Goal: Transaction & Acquisition: Purchase product/service

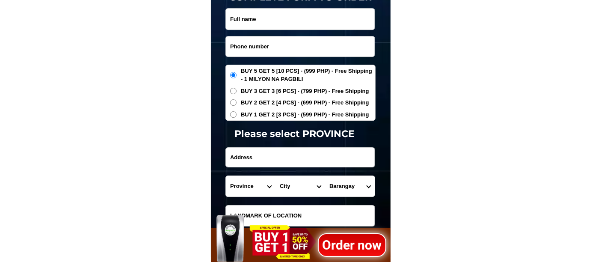
scroll to position [2862, 0]
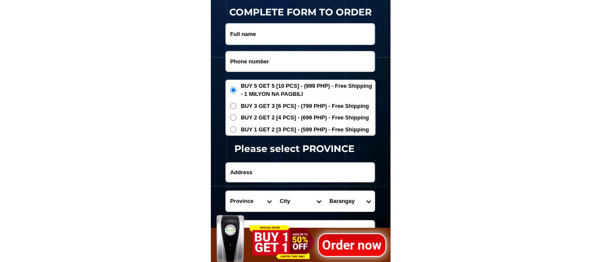
click at [262, 56] on input "Input phone_number" at bounding box center [300, 61] width 149 height 20
paste input "09514056437"
type input "09514056437"
click at [262, 35] on input "Input full_name" at bounding box center [300, 34] width 149 height 21
paste input "[PERSON_NAME]"
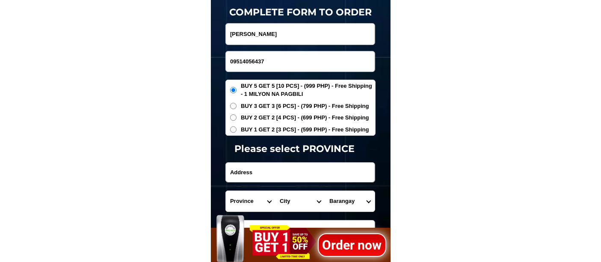
type input "[PERSON_NAME]"
click at [260, 127] on span "BUY 1 GET 2 [3 PCS] - (599 PHP) - Free Shipping" at bounding box center [305, 129] width 128 height 9
click at [236, 127] on input "BUY 1 GET 2 [3 PCS] - (599 PHP) - Free Shipping" at bounding box center [233, 129] width 6 height 6
radio input "true"
click at [251, 90] on span "BUY 5 GET 5 [10 PCS] - (999 PHP) - Free Shipping - 1 MILYON NA PAGBILI" at bounding box center [308, 90] width 134 height 17
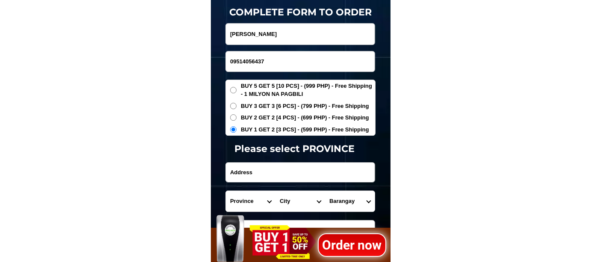
click at [236, 90] on input "BUY 5 GET 5 [10 PCS] - (999 PHP) - Free Shipping - 1 MILYON NA PAGBILI" at bounding box center [233, 90] width 6 height 6
radio input "true"
click at [253, 172] on input "Input address" at bounding box center [300, 171] width 149 height 19
paste input "Purok 6-C, [GEOGRAPHIC_DATA], [GEOGRAPHIC_DATA] [GEOGRAPHIC_DATA]"
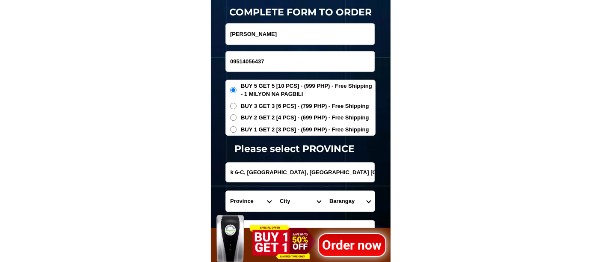
type input "Purok 6-C, [GEOGRAPHIC_DATA], [GEOGRAPHIC_DATA] [GEOGRAPHIC_DATA]"
click at [244, 198] on select "Province [GEOGRAPHIC_DATA] [GEOGRAPHIC_DATA] [GEOGRAPHIC_DATA] [GEOGRAPHIC_DATA…" at bounding box center [251, 201] width 50 height 21
select select "63_513"
click at [226, 191] on select "Province [GEOGRAPHIC_DATA] [GEOGRAPHIC_DATA] [GEOGRAPHIC_DATA] [GEOGRAPHIC_DATA…" at bounding box center [251, 201] width 50 height 21
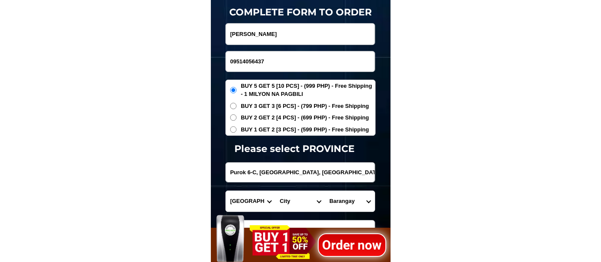
click at [287, 200] on select "City [GEOGRAPHIC_DATA]-[GEOGRAPHIC_DATA] [GEOGRAPHIC_DATA]-[PERSON_NAME] [GEOGR…" at bounding box center [300, 201] width 50 height 21
select select "63_5131995"
click at [275, 191] on select "City [GEOGRAPHIC_DATA]-[GEOGRAPHIC_DATA] [GEOGRAPHIC_DATA]-[PERSON_NAME] [GEOGR…" at bounding box center [300, 201] width 50 height 21
click at [342, 195] on select "Barangay Agao pob. (bgy. 3) [GEOGRAPHIC_DATA][PERSON_NAME] Ampayon Anticala [GE…" at bounding box center [350, 201] width 50 height 21
select select "63_51319958112"
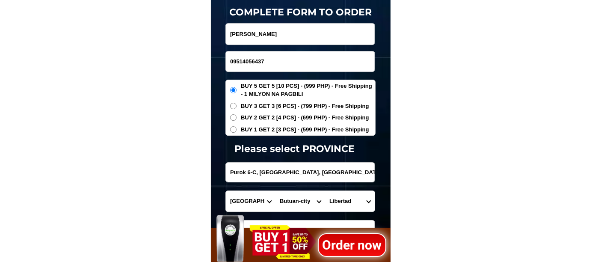
click at [325, 191] on select "Barangay Agao pob. (bgy. 3) [GEOGRAPHIC_DATA][PERSON_NAME] Ampayon Anticala [GE…" at bounding box center [350, 201] width 50 height 21
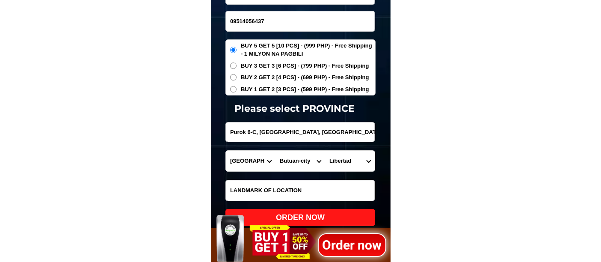
scroll to position [2957, 0]
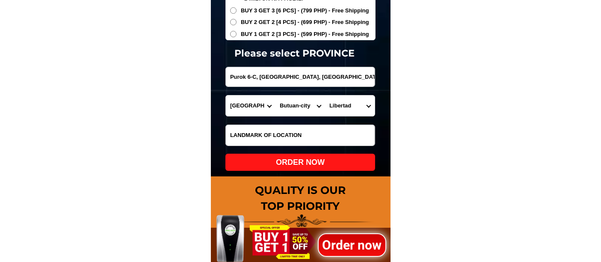
click at [306, 161] on div "ORDER NOW" at bounding box center [300, 162] width 150 height 12
radio input "true"
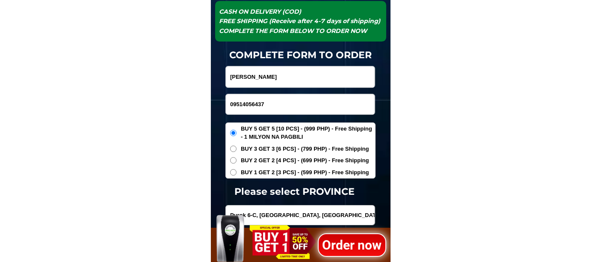
scroll to position [2814, 0]
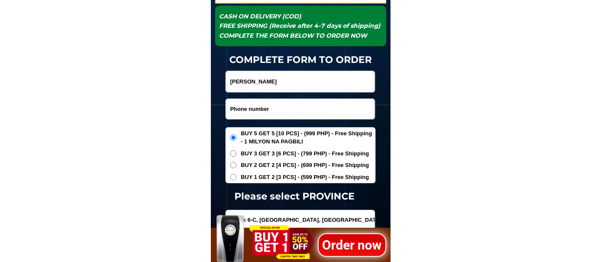
click at [258, 107] on input "Input phone_number" at bounding box center [300, 109] width 149 height 20
paste input "09996933448"
type input "09996933448"
click at [263, 74] on input "Input full_name" at bounding box center [300, 81] width 149 height 21
paste input "[PERSON_NAME]"
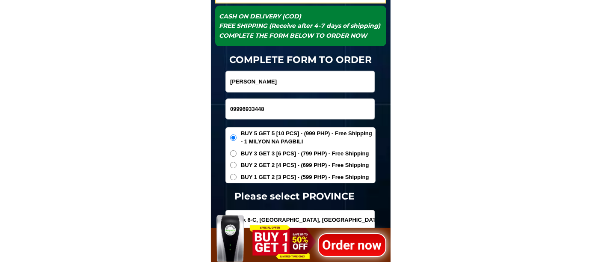
type input "[PERSON_NAME]"
click at [255, 180] on span "BUY 1 GET 2 [3 PCS] - (599 PHP) - Free Shipping" at bounding box center [305, 177] width 128 height 9
click at [236, 180] on input "BUY 1 GET 2 [3 PCS] - (599 PHP) - Free Shipping" at bounding box center [233, 177] width 6 height 6
radio input "true"
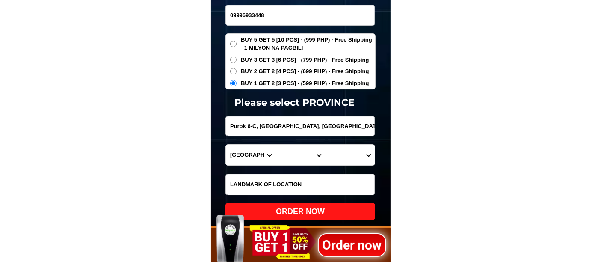
scroll to position [2909, 0]
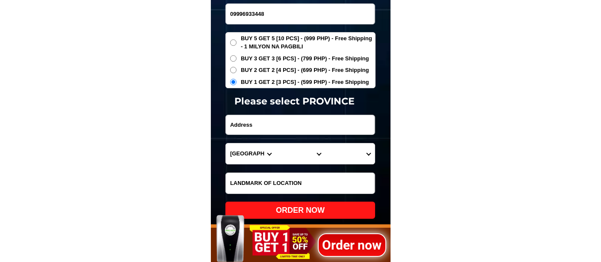
click at [241, 120] on input "Input address" at bounding box center [300, 124] width 149 height 19
paste input "[GEOGRAPHIC_DATA] landmark 99rca car repair shop along the [GEOGRAPHIC_DATA]"
type input "[GEOGRAPHIC_DATA] landmark 99rca car repair shop along the [GEOGRAPHIC_DATA]"
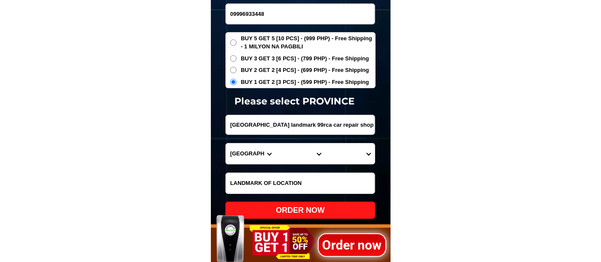
click at [244, 158] on select "Province [GEOGRAPHIC_DATA] [GEOGRAPHIC_DATA] [GEOGRAPHIC_DATA] [GEOGRAPHIC_DATA…" at bounding box center [251, 153] width 50 height 21
select select "63_8"
click at [226, 143] on select "Province [GEOGRAPHIC_DATA] [GEOGRAPHIC_DATA] [GEOGRAPHIC_DATA] [GEOGRAPHIC_DATA…" at bounding box center [251, 153] width 50 height 21
click at [281, 153] on select "City Alcoy [GEOGRAPHIC_DATA] [GEOGRAPHIC_DATA] [GEOGRAPHIC_DATA] [GEOGRAPHIC_DA…" at bounding box center [300, 153] width 50 height 21
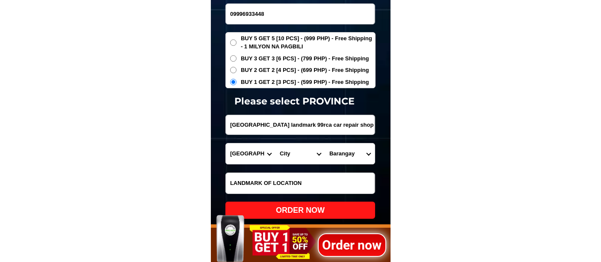
select select "63_865"
click at [275, 143] on select "City Alcoy [GEOGRAPHIC_DATA] [GEOGRAPHIC_DATA] [GEOGRAPHIC_DATA] [GEOGRAPHIC_DA…" at bounding box center [300, 153] width 50 height 21
click at [339, 150] on select "Barangay Adlaon Agsungot Apas Babag Bacayan Banilad [PERSON_NAME] san nicolas B…" at bounding box center [350, 153] width 50 height 21
select select "63_8653305"
click at [325, 143] on select "Barangay Adlaon Agsungot Apas Babag Bacayan Banilad [PERSON_NAME] san nicolas B…" at bounding box center [350, 153] width 50 height 21
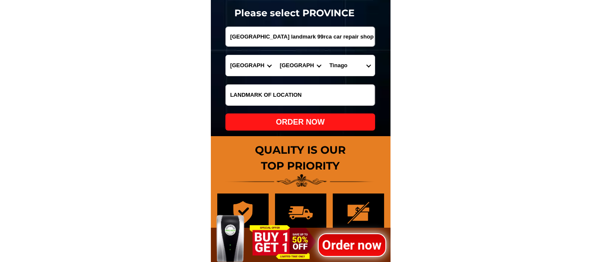
scroll to position [3004, 0]
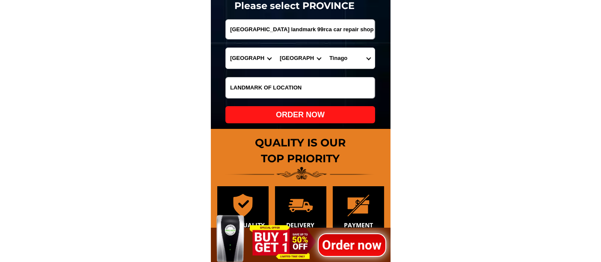
click at [312, 115] on div "ORDER NOW" at bounding box center [300, 115] width 150 height 12
type input "09996933448"
type input "[GEOGRAPHIC_DATA] landmark 99rca car repair shop along the [GEOGRAPHIC_DATA]"
radio input "true"
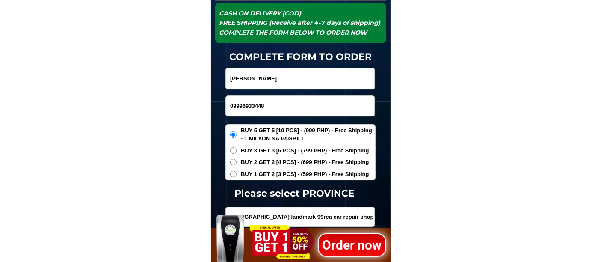
scroll to position [2814, 0]
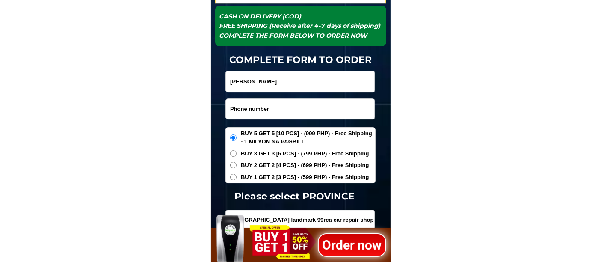
click at [271, 112] on input "Input phone_number" at bounding box center [300, 109] width 149 height 20
paste input "09423942787"
type input "09423942787"
click at [278, 84] on input "Input full_name" at bounding box center [300, 81] width 149 height 21
paste input "[PERSON_NAME]."
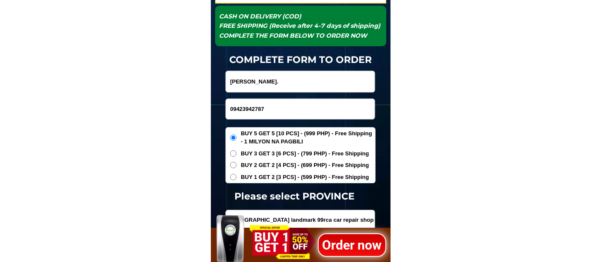
type input "[PERSON_NAME]."
click at [249, 175] on span "BUY 1 GET 2 [3 PCS] - (599 PHP) - Free Shipping" at bounding box center [305, 177] width 128 height 9
click at [236, 175] on input "BUY 1 GET 2 [3 PCS] - (599 PHP) - Free Shipping" at bounding box center [233, 177] width 6 height 6
radio input "true"
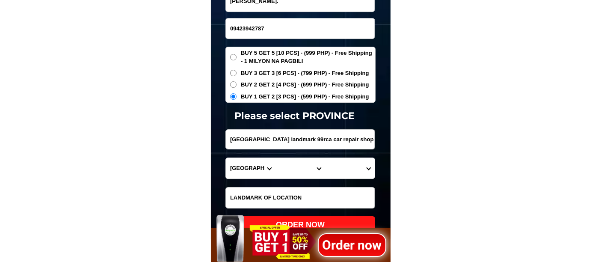
scroll to position [2909, 0]
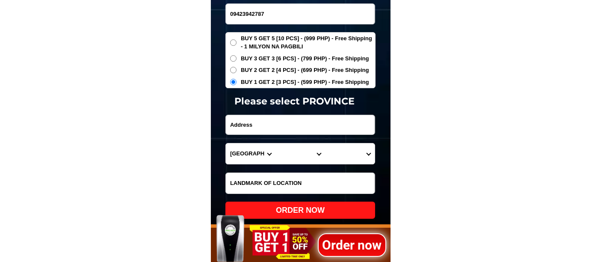
click at [255, 130] on input "Input address" at bounding box center [300, 124] width 149 height 19
paste input "prk 3-a,[PERSON_NAME],[GEOGRAPHIC_DATA],[GEOGRAPHIC_DATA],[GEOGRAPHIC_DATA]."
type input "prk 3-a,[PERSON_NAME],[GEOGRAPHIC_DATA],[GEOGRAPHIC_DATA],[GEOGRAPHIC_DATA]."
click at [246, 159] on select "Province [GEOGRAPHIC_DATA] [GEOGRAPHIC_DATA] [GEOGRAPHIC_DATA] [GEOGRAPHIC_DATA…" at bounding box center [251, 153] width 50 height 21
select select "63_773"
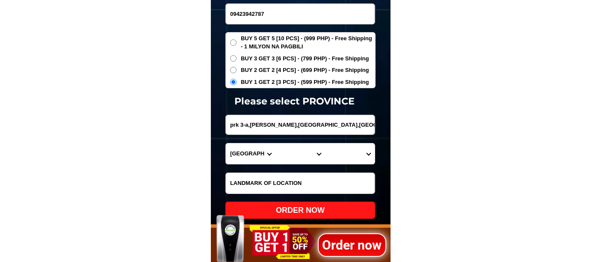
click at [226, 143] on select "Province [GEOGRAPHIC_DATA] [GEOGRAPHIC_DATA] [GEOGRAPHIC_DATA] [GEOGRAPHIC_DATA…" at bounding box center [251, 153] width 50 height 21
click at [288, 159] on select "City [PERSON_NAME]-e.-[GEOGRAPHIC_DATA]-[PERSON_NAME] [GEOGRAPHIC_DATA]-[GEOGRA…" at bounding box center [300, 153] width 50 height 21
select select "63_7731844"
click at [275, 143] on select "City [PERSON_NAME]-e.-[GEOGRAPHIC_DATA]-[PERSON_NAME] [GEOGRAPHIC_DATA]-[GEOGRA…" at bounding box center [300, 153] width 50 height 21
click at [341, 152] on select "Barangay [PERSON_NAME] Buenavista Cacao Cagangohan Consolacion Dapco [PERSON_NA…" at bounding box center [350, 153] width 50 height 21
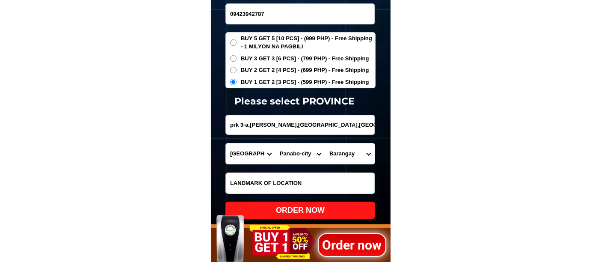
select select "63_77318449399"
click at [325, 143] on select "Barangay [PERSON_NAME] Buenavista Cacao Cagangohan Consolacion Dapco [PERSON_NA…" at bounding box center [350, 153] width 50 height 21
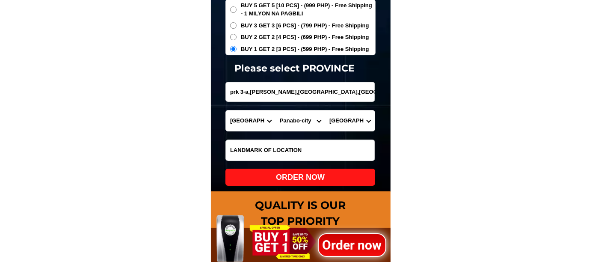
scroll to position [2957, 0]
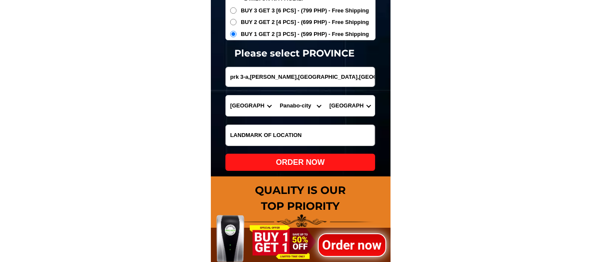
click at [300, 164] on div "ORDER NOW" at bounding box center [300, 162] width 150 height 12
radio input "true"
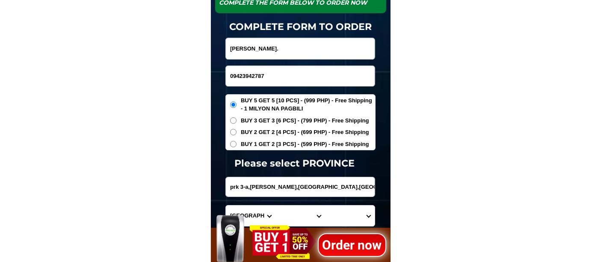
scroll to position [2814, 0]
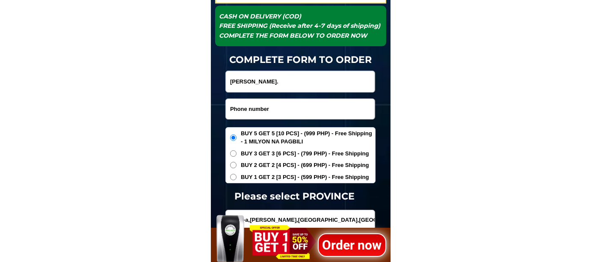
click at [249, 111] on input "Input phone_number" at bounding box center [300, 109] width 149 height 20
paste input "09682247684"
type input "09682247684"
click at [289, 83] on input "Input full_name" at bounding box center [300, 81] width 149 height 21
paste input "[PERSON_NAME]"
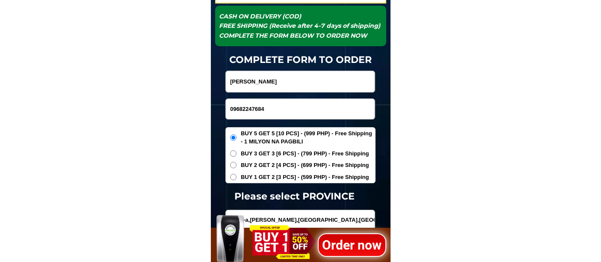
type input "[PERSON_NAME]"
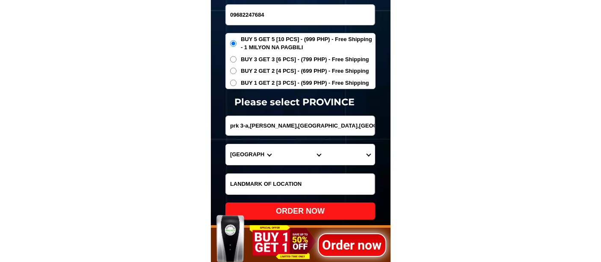
scroll to position [2909, 0]
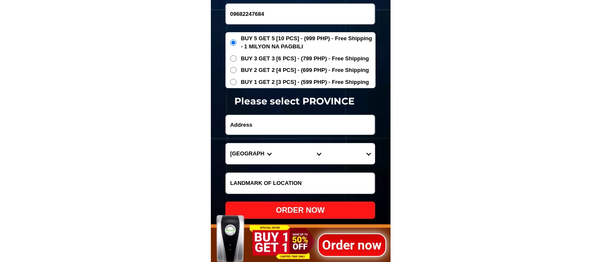
click at [269, 119] on input "Input address" at bounding box center [300, 124] width 149 height 19
paste input "[STREET_ADDRESS]"
type input "[STREET_ADDRESS]"
click at [245, 157] on select "Province [GEOGRAPHIC_DATA] [GEOGRAPHIC_DATA] [GEOGRAPHIC_DATA] [GEOGRAPHIC_DATA…" at bounding box center [251, 153] width 50 height 21
select select "63_219"
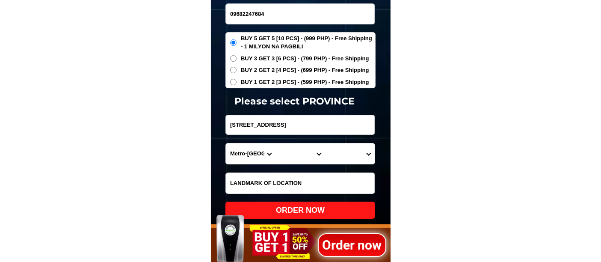
click at [226, 143] on select "Province [GEOGRAPHIC_DATA] [GEOGRAPHIC_DATA] [GEOGRAPHIC_DATA] [GEOGRAPHIC_DATA…" at bounding box center [251, 153] width 50 height 21
click at [291, 150] on select "City [GEOGRAPHIC_DATA] [GEOGRAPHIC_DATA] [GEOGRAPHIC_DATA] [GEOGRAPHIC_DATA]-ci…" at bounding box center [300, 153] width 50 height 21
click at [275, 143] on select "City [GEOGRAPHIC_DATA] [GEOGRAPHIC_DATA] [GEOGRAPHIC_DATA] [GEOGRAPHIC_DATA]-ci…" at bounding box center [300, 153] width 50 height 21
click at [296, 159] on select "City [GEOGRAPHIC_DATA] [GEOGRAPHIC_DATA] [GEOGRAPHIC_DATA] [GEOGRAPHIC_DATA]-ci…" at bounding box center [300, 153] width 50 height 21
select select "63_2191611"
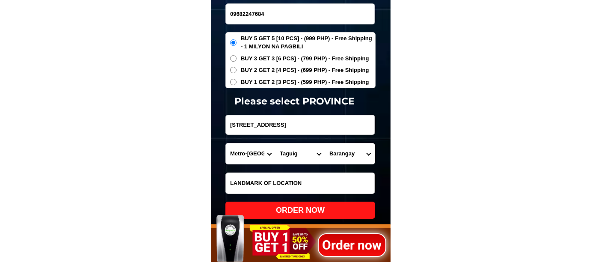
click at [275, 143] on select "City [GEOGRAPHIC_DATA] [GEOGRAPHIC_DATA] [GEOGRAPHIC_DATA] [GEOGRAPHIC_DATA]-ci…" at bounding box center [300, 153] width 50 height 21
click at [346, 153] on select "[GEOGRAPHIC_DATA][PERSON_NAME][GEOGRAPHIC_DATA] [GEOGRAPHIC_DATA] [GEOGRAPHIC_D…" at bounding box center [350, 153] width 50 height 21
select select "63_21916111878"
click at [325, 143] on select "[GEOGRAPHIC_DATA][PERSON_NAME][GEOGRAPHIC_DATA] [GEOGRAPHIC_DATA] [GEOGRAPHIC_D…" at bounding box center [350, 153] width 50 height 21
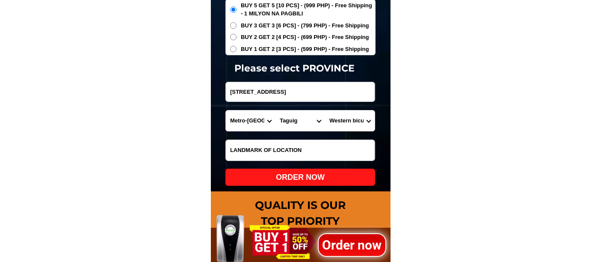
scroll to position [2957, 0]
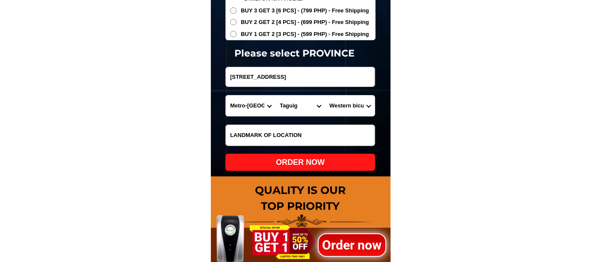
click at [310, 161] on div "ORDER NOW" at bounding box center [300, 162] width 150 height 12
type input "[PERSON_NAME]"
type input "09682247684"
radio input "true"
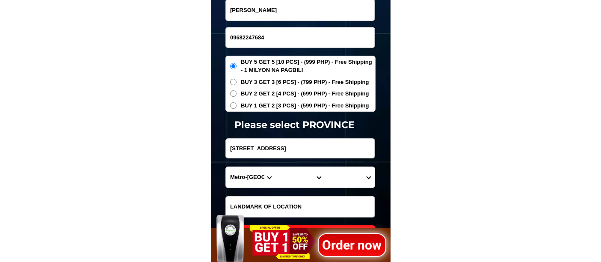
scroll to position [2814, 0]
